Goal: Task Accomplishment & Management: Use online tool/utility

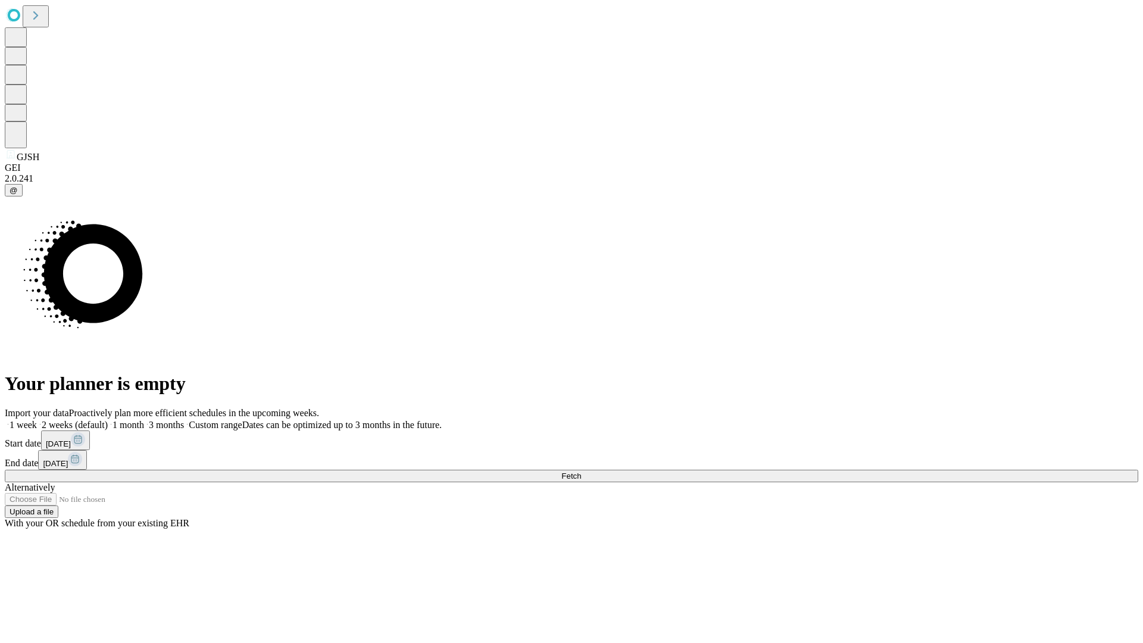
click at [581, 472] on span "Fetch" at bounding box center [572, 476] width 20 height 9
